Goal: Transaction & Acquisition: Obtain resource

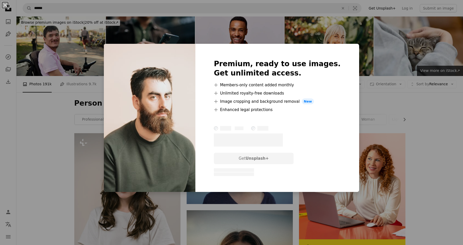
scroll to position [370, 0]
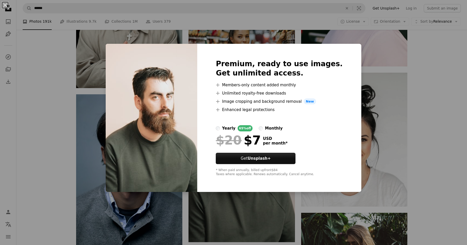
click at [63, 167] on div "An X shape Premium, ready to use images. Get unlimited access. A plus sign Memb…" at bounding box center [233, 122] width 467 height 245
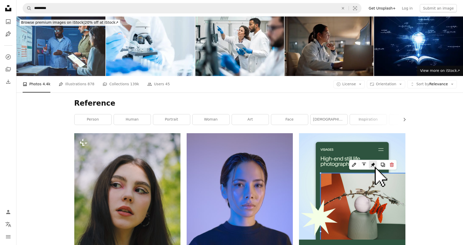
scroll to position [76, 0]
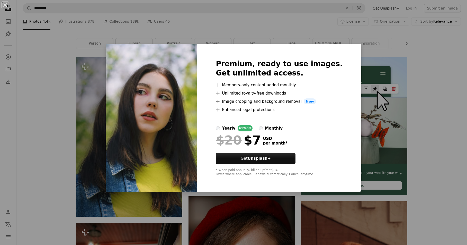
click at [54, 87] on div "An X shape Premium, ready to use images. Get unlimited access. A plus sign Memb…" at bounding box center [233, 122] width 467 height 245
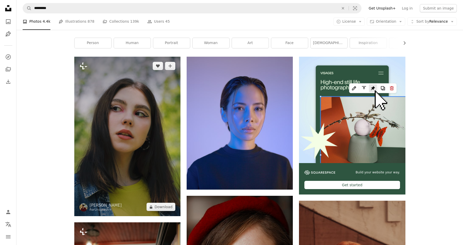
click at [171, 123] on img at bounding box center [127, 136] width 106 height 159
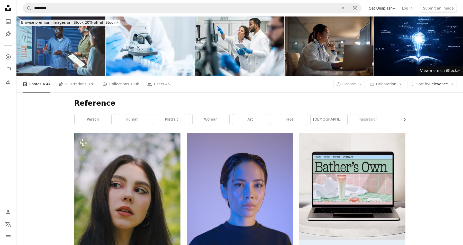
scroll to position [74, 0]
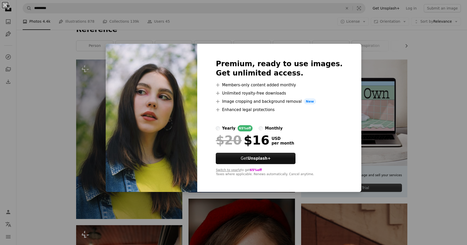
click at [38, 81] on div "An X shape Premium, ready to use images. Get unlimited access. A plus sign Memb…" at bounding box center [233, 122] width 467 height 245
